Goal: Task Accomplishment & Management: Complete application form

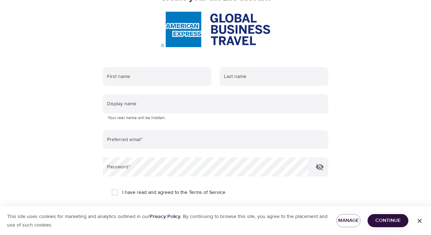
scroll to position [62, 0]
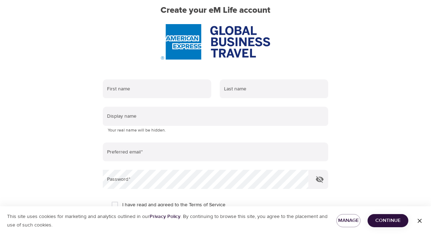
click at [383, 219] on span "Continue" at bounding box center [387, 220] width 29 height 9
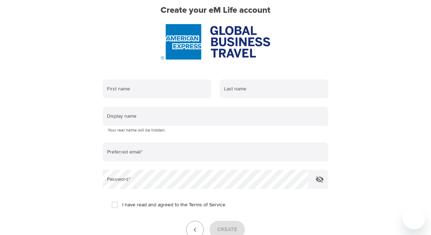
click at [176, 103] on form "First name Last name Display name Your real name will be hidden. Preferred emai…" at bounding box center [215, 166] width 225 height 183
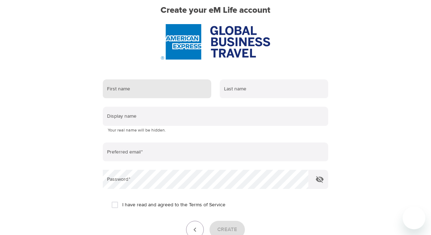
click at [174, 92] on input "text" at bounding box center [157, 88] width 108 height 19
type input "R"
type input "[PERSON_NAME]"
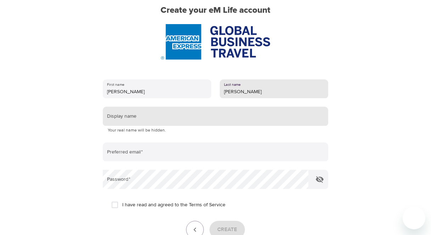
type input "[PERSON_NAME]"
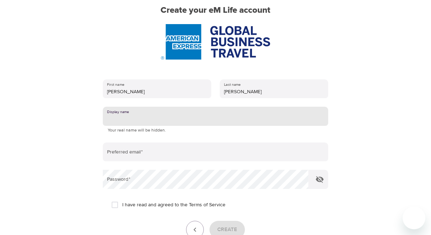
click at [130, 115] on input "text" at bounding box center [215, 116] width 225 height 19
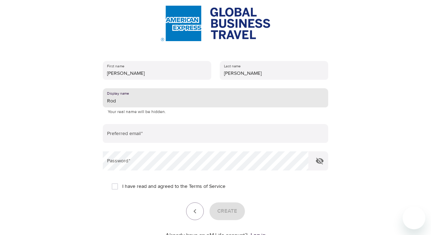
scroll to position [97, 0]
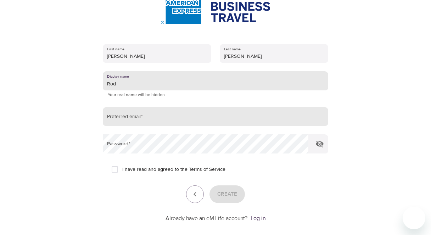
type input "Rod"
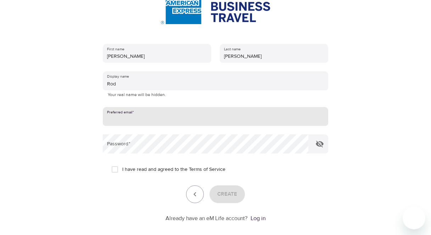
click at [176, 117] on input "email" at bounding box center [215, 116] width 225 height 19
type input "[EMAIL_ADDRESS][PERSON_NAME][DOMAIN_NAME]"
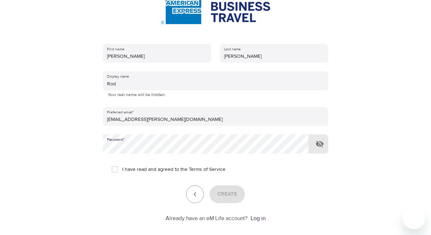
click at [320, 145] on icon "button" at bounding box center [320, 144] width 8 height 7
click at [320, 145] on icon "button" at bounding box center [319, 144] width 8 height 8
click at [117, 170] on input "I have read and agreed to the Terms of Service" at bounding box center [114, 169] width 15 height 15
checkbox input "true"
click at [231, 194] on span "Create" at bounding box center [227, 193] width 20 height 9
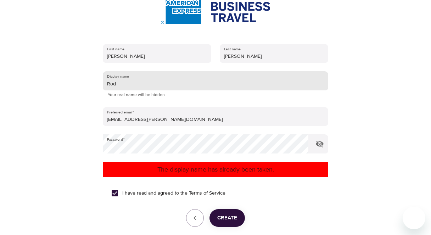
click at [131, 85] on input "Rod" at bounding box center [215, 80] width 225 height 19
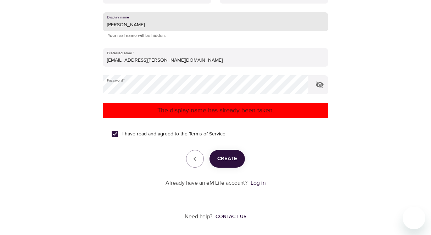
scroll to position [121, 0]
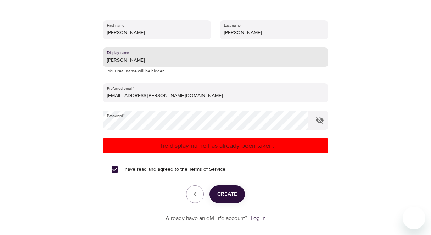
click at [143, 59] on input "[PERSON_NAME]" at bounding box center [215, 56] width 225 height 19
type input "E"
type input "r"
type input "Rmedin"
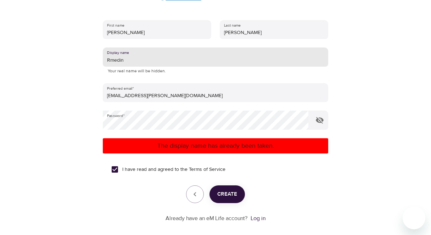
click at [222, 193] on span "Create" at bounding box center [227, 193] width 20 height 9
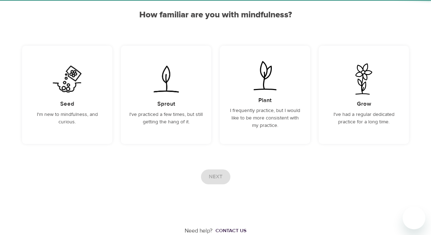
scroll to position [66, 0]
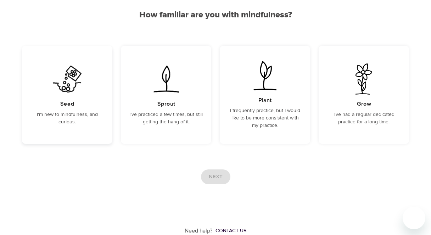
click at [72, 101] on h5 "Seed" at bounding box center [67, 103] width 14 height 7
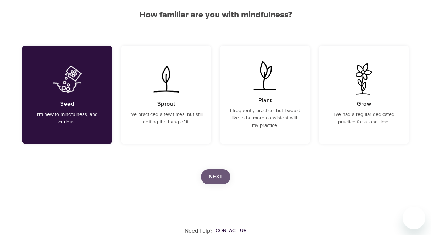
click at [211, 172] on span "Next" at bounding box center [216, 176] width 14 height 9
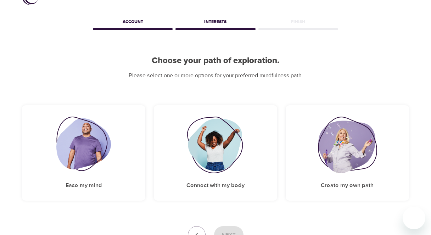
scroll to position [77, 0]
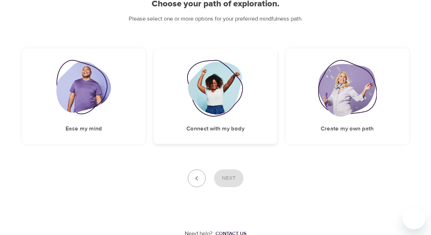
click at [214, 92] on img at bounding box center [215, 88] width 57 height 57
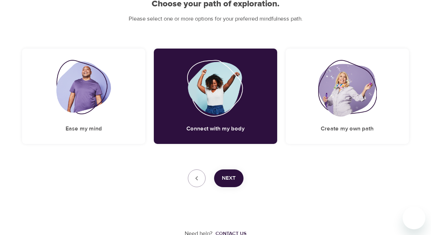
click at [225, 179] on span "Next" at bounding box center [229, 178] width 14 height 9
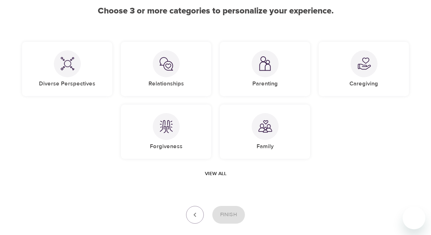
scroll to position [35, 0]
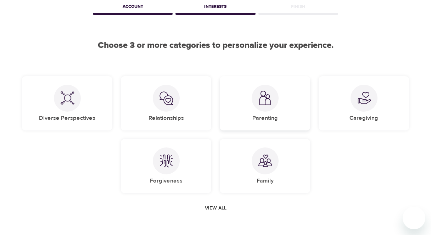
click at [260, 109] on div at bounding box center [264, 98] width 27 height 27
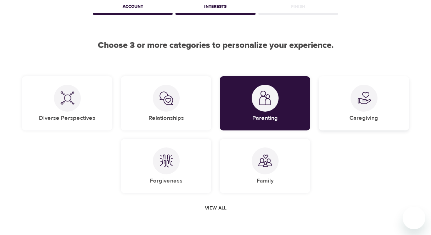
click at [362, 101] on img at bounding box center [364, 98] width 14 height 14
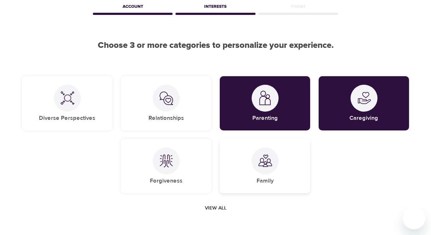
click at [264, 164] on img at bounding box center [265, 161] width 14 height 14
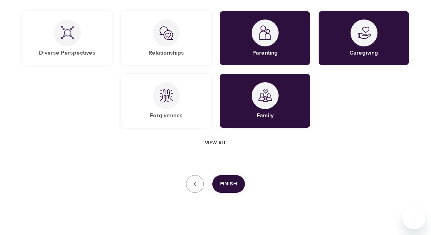
scroll to position [109, 0]
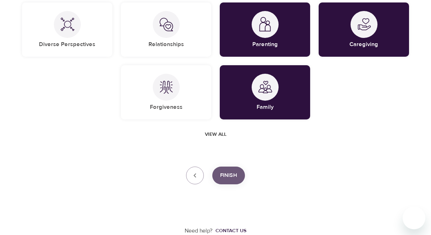
click at [234, 179] on span "Finish" at bounding box center [228, 175] width 17 height 9
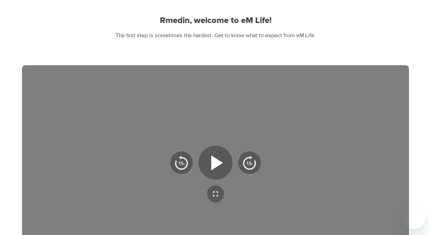
scroll to position [96, 0]
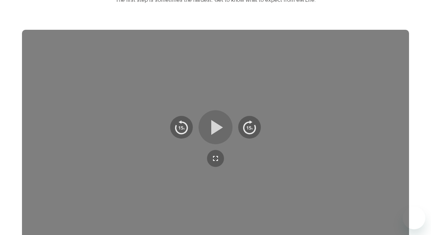
click at [217, 137] on icon "button" at bounding box center [215, 126] width 25 height 25
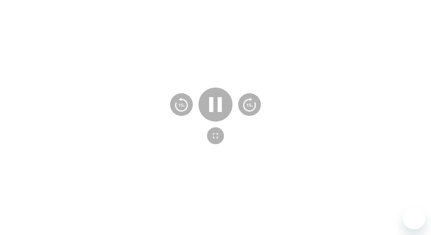
scroll to position [131, 0]
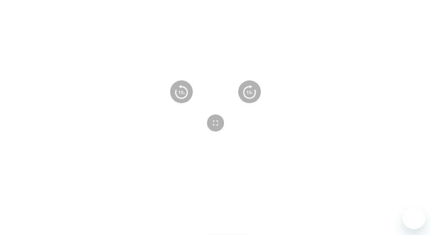
click at [218, 101] on icon "button" at bounding box center [215, 91] width 25 height 25
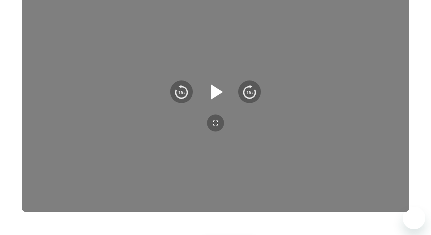
click at [208, 101] on icon "button" at bounding box center [215, 91] width 25 height 25
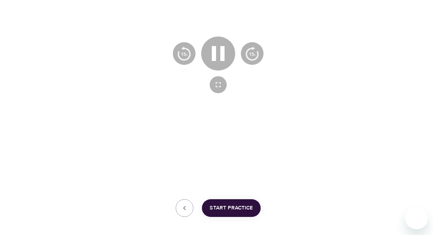
scroll to position [202, 0]
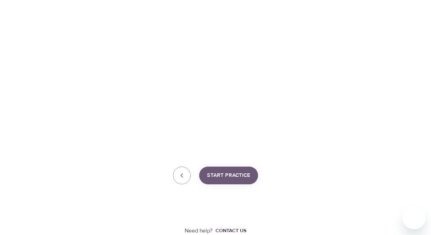
click at [223, 178] on span "Start Practice" at bounding box center [228, 175] width 43 height 9
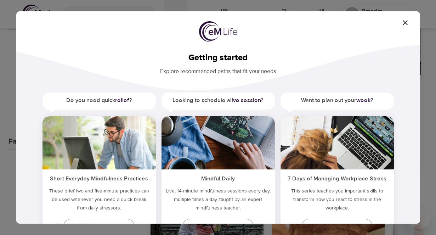
click at [407, 24] on icon "button" at bounding box center [405, 22] width 8 height 8
